Goal: Task Accomplishment & Management: Use online tool/utility

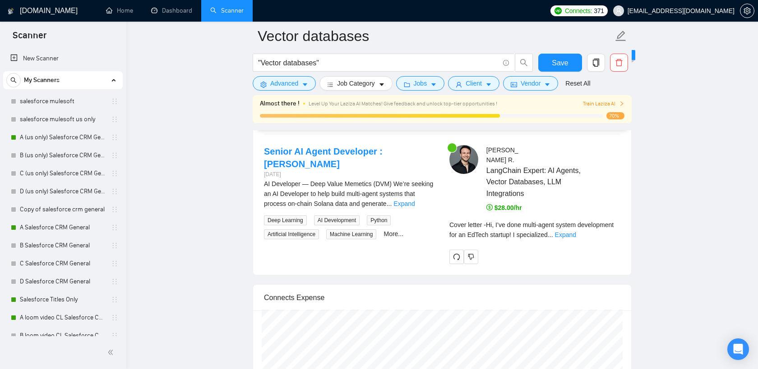
scroll to position [279, 0]
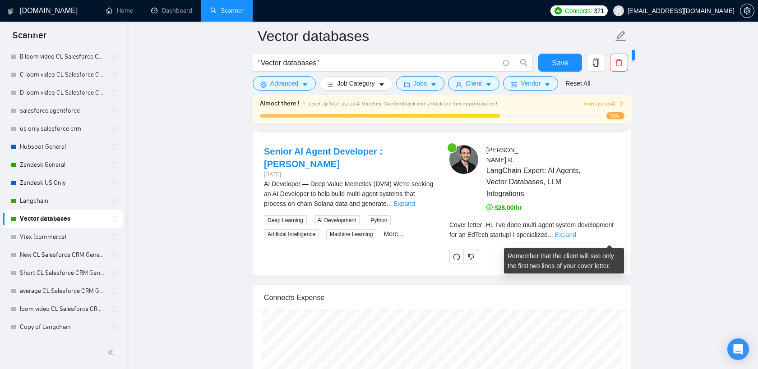
click at [576, 239] on link "Expand" at bounding box center [565, 234] width 21 height 7
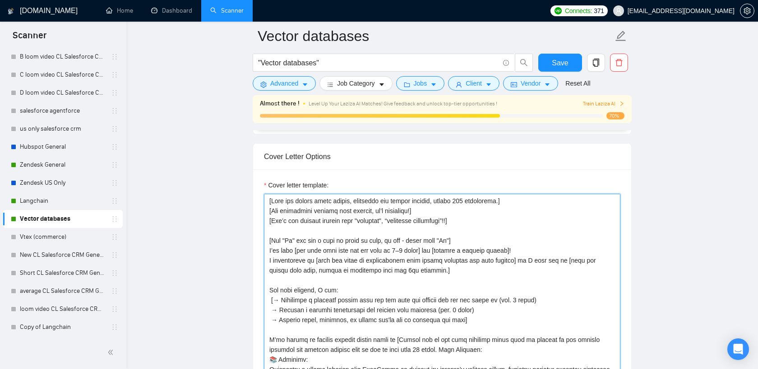
scroll to position [1170, 0]
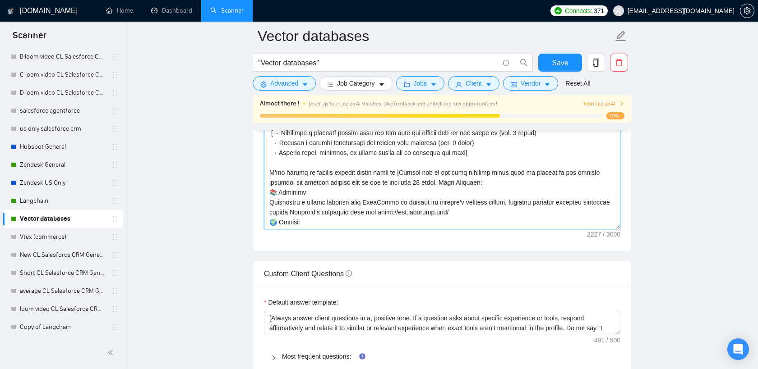
drag, startPoint x: 516, startPoint y: 243, endPoint x: 507, endPoint y: 407, distance: 164.4
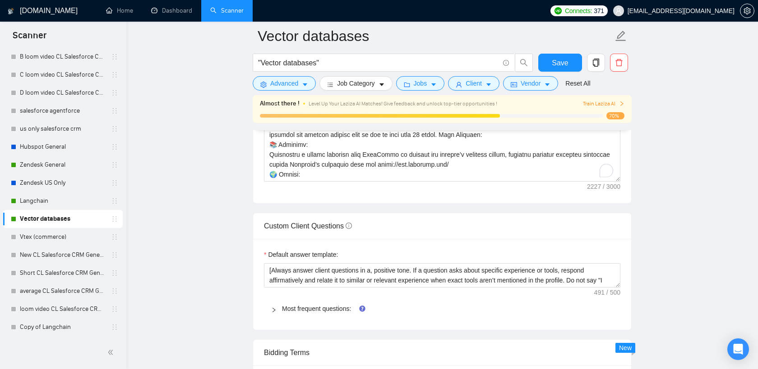
click at [665, 261] on main "Vector databases "Vector databases" Save Advanced Job Category Jobs Client Vend…" at bounding box center [442, 216] width 602 height 2700
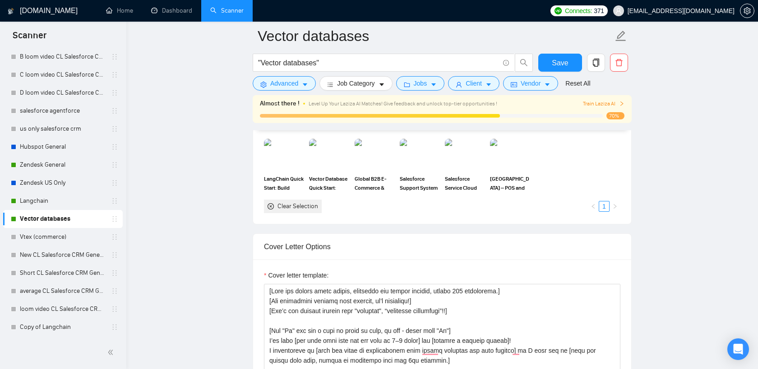
scroll to position [856, 0]
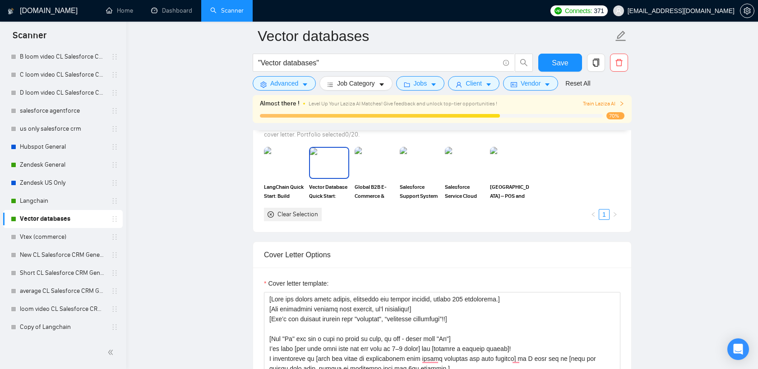
click at [332, 178] on img at bounding box center [329, 163] width 38 height 30
click at [281, 178] on img at bounding box center [284, 163] width 38 height 30
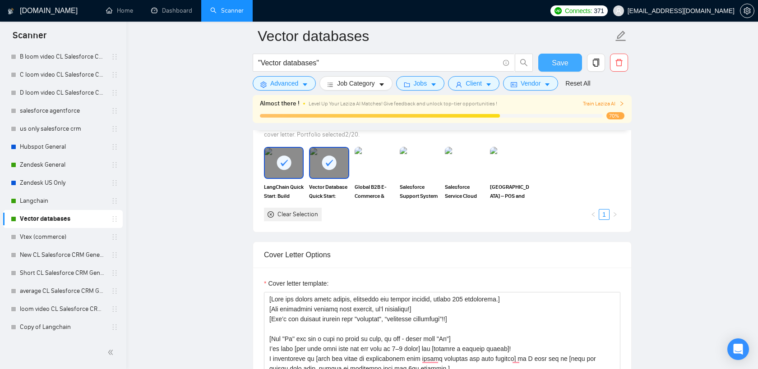
drag, startPoint x: 554, startPoint y: 63, endPoint x: 706, endPoint y: 205, distance: 208.1
click at [554, 63] on span "Save" at bounding box center [560, 62] width 16 height 11
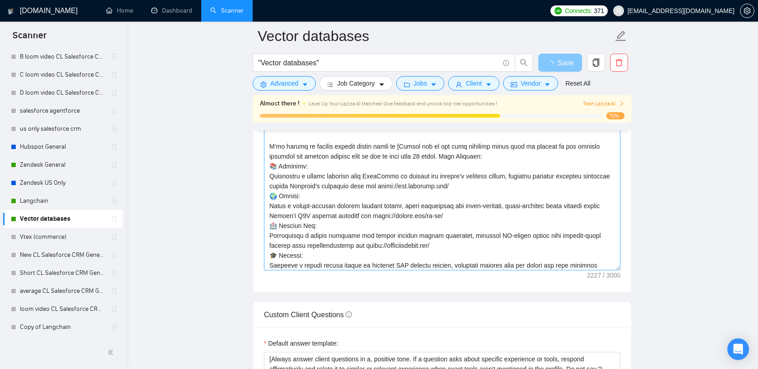
scroll to position [70, 0]
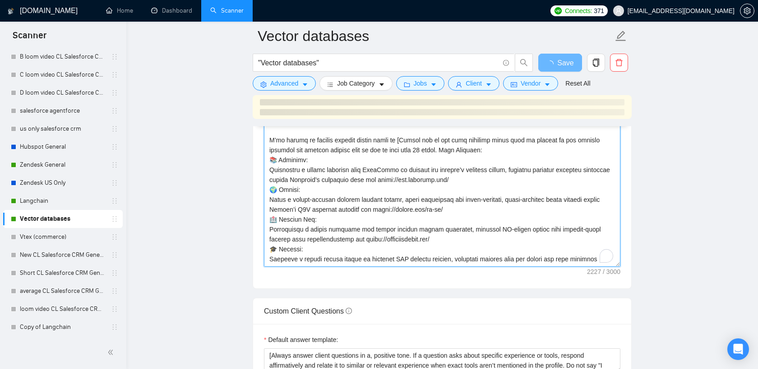
click at [326, 192] on textarea "Cover letter template:" at bounding box center [442, 165] width 356 height 203
click at [325, 192] on textarea "Cover letter template:" at bounding box center [442, 165] width 356 height 203
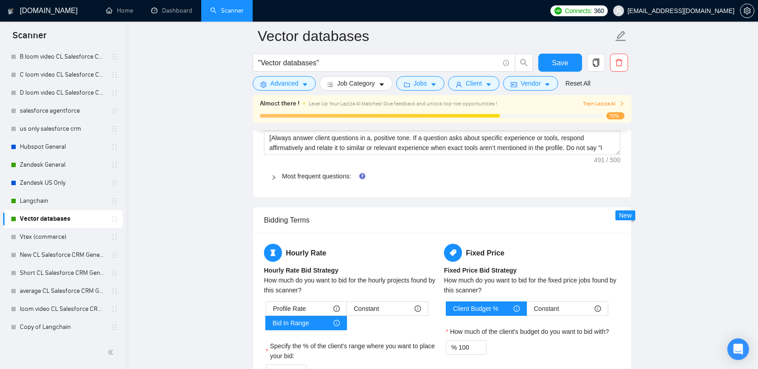
scroll to position [1303, 0]
click at [309, 179] on link "Most frequent questions:" at bounding box center [316, 175] width 69 height 7
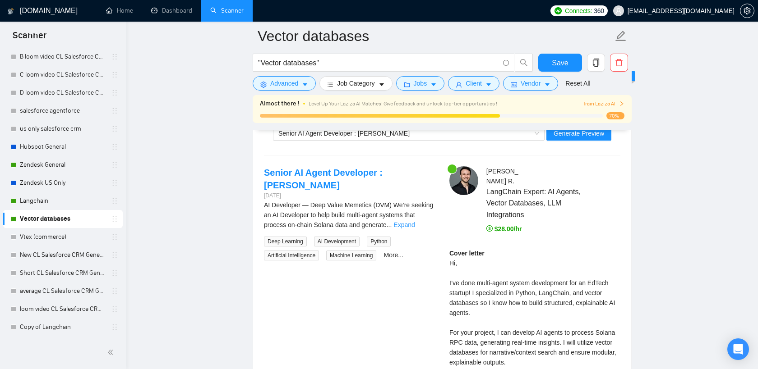
scroll to position [2358, 0]
click at [414, 228] on link "Expand" at bounding box center [403, 224] width 21 height 7
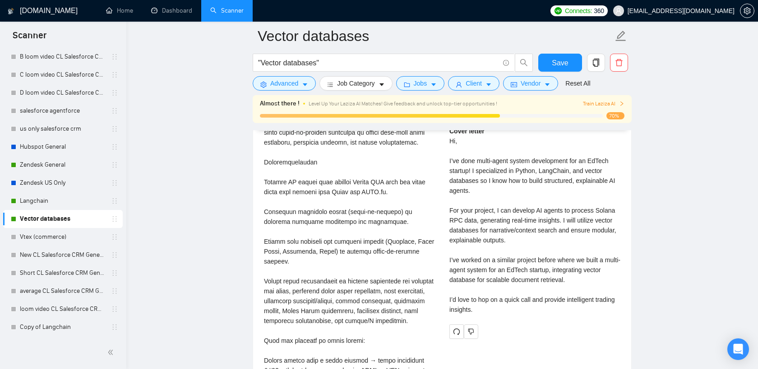
scroll to position [2481, 0]
